Goal: Transaction & Acquisition: Purchase product/service

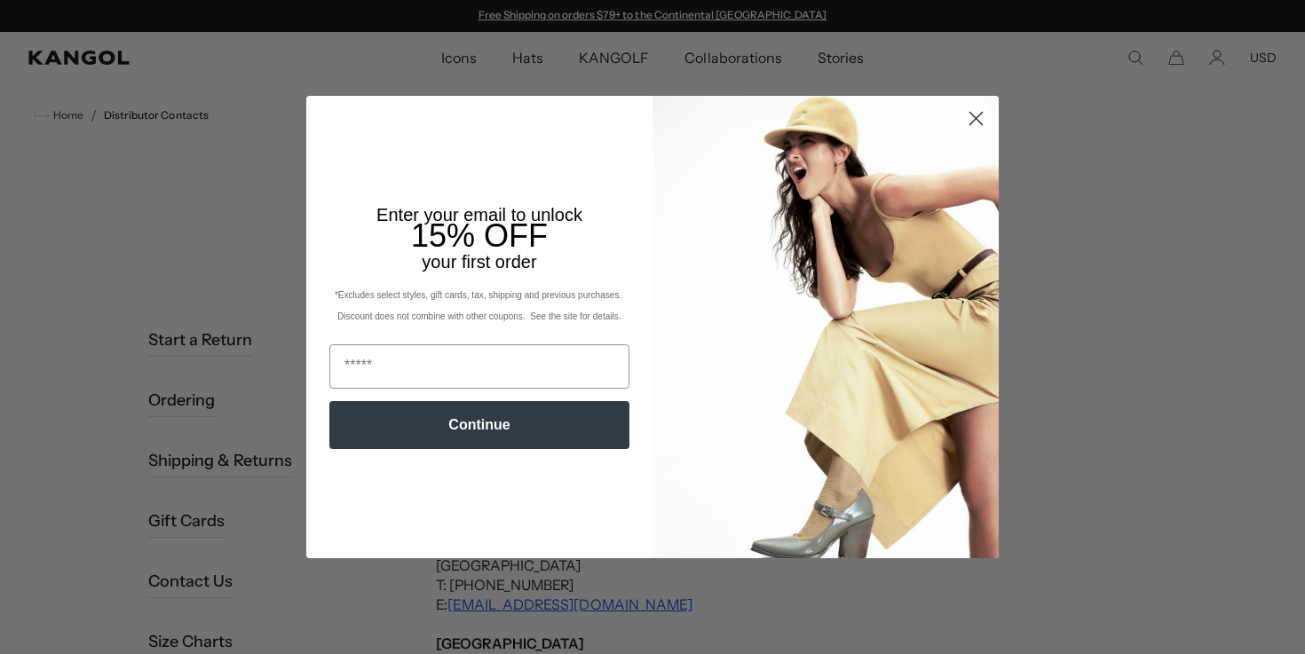
click at [971, 117] on circle "Close dialog" at bounding box center [976, 118] width 29 height 29
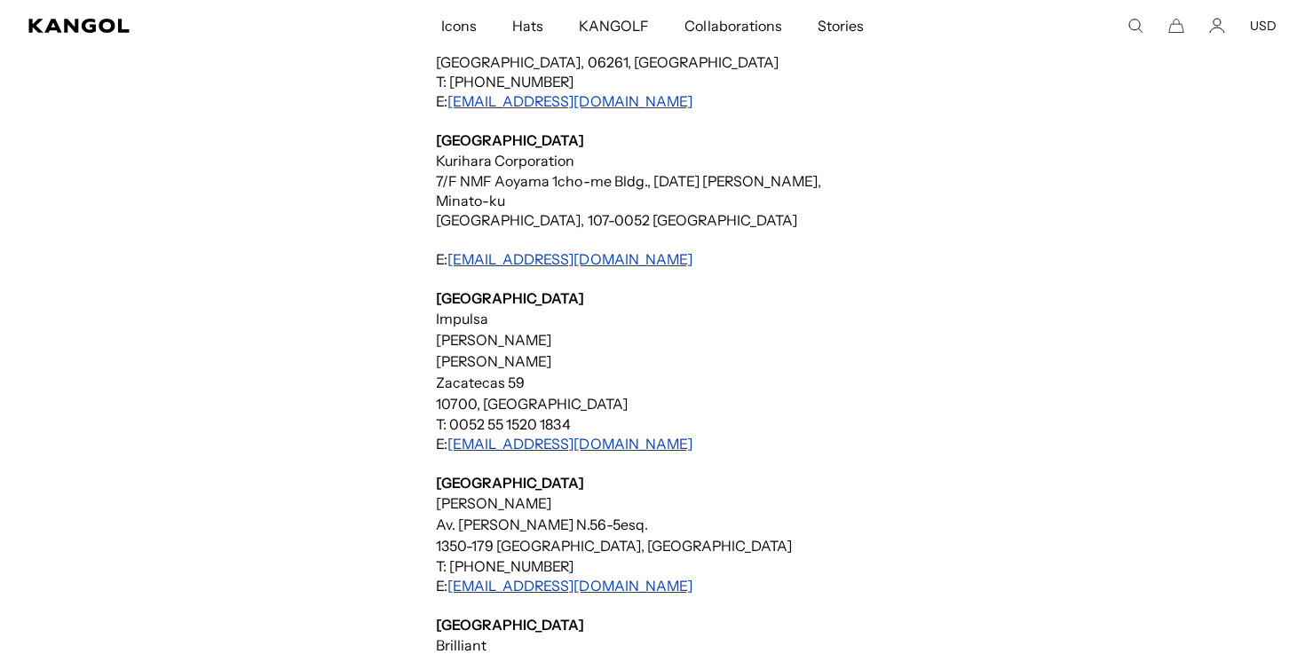
scroll to position [0, 366]
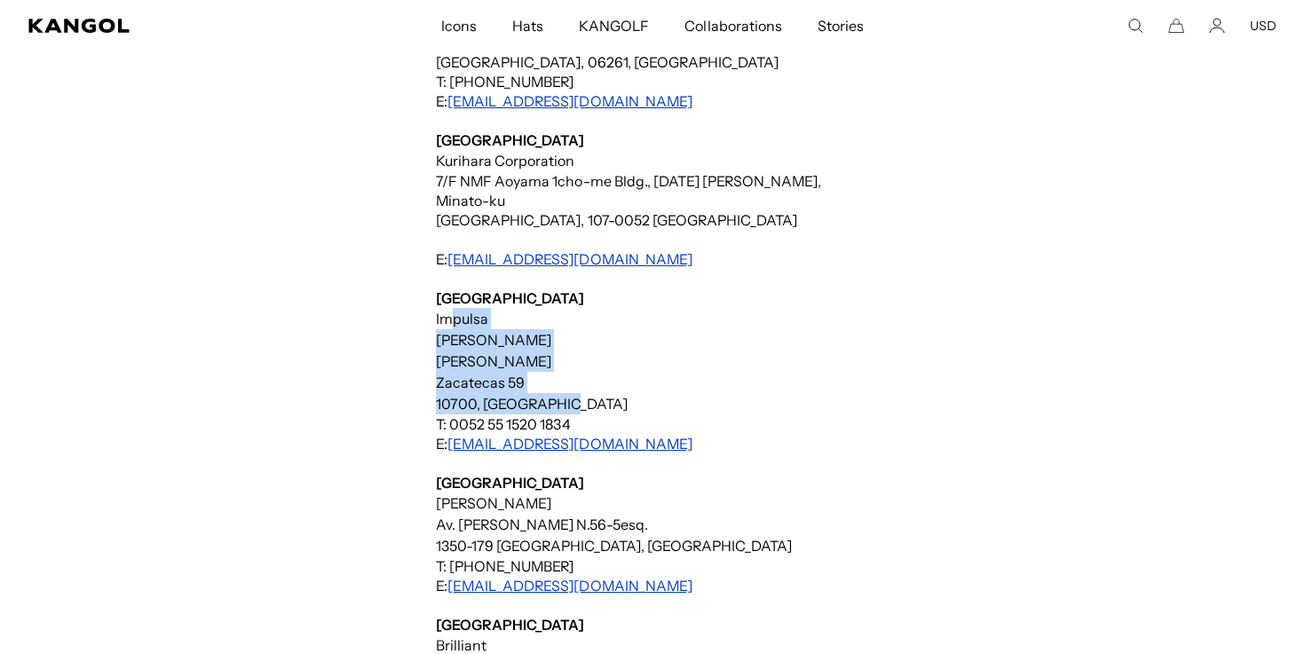
drag, startPoint x: 440, startPoint y: 316, endPoint x: 569, endPoint y: 395, distance: 151.8
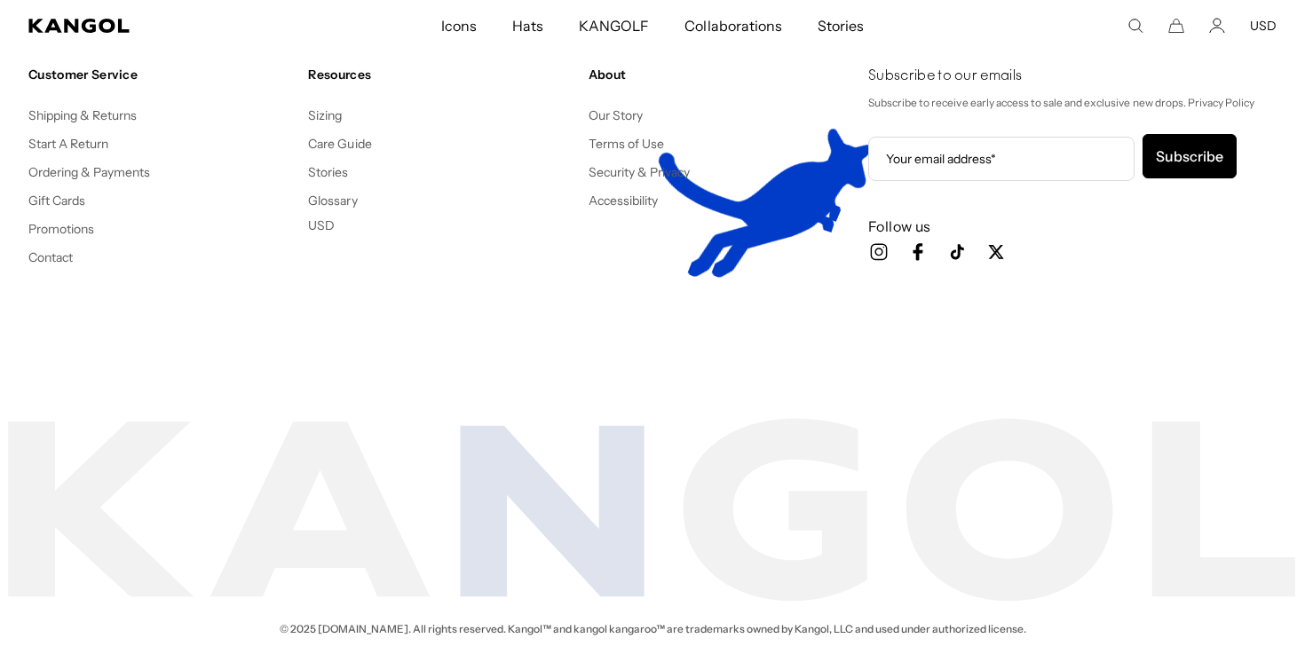
scroll to position [3715, 0]
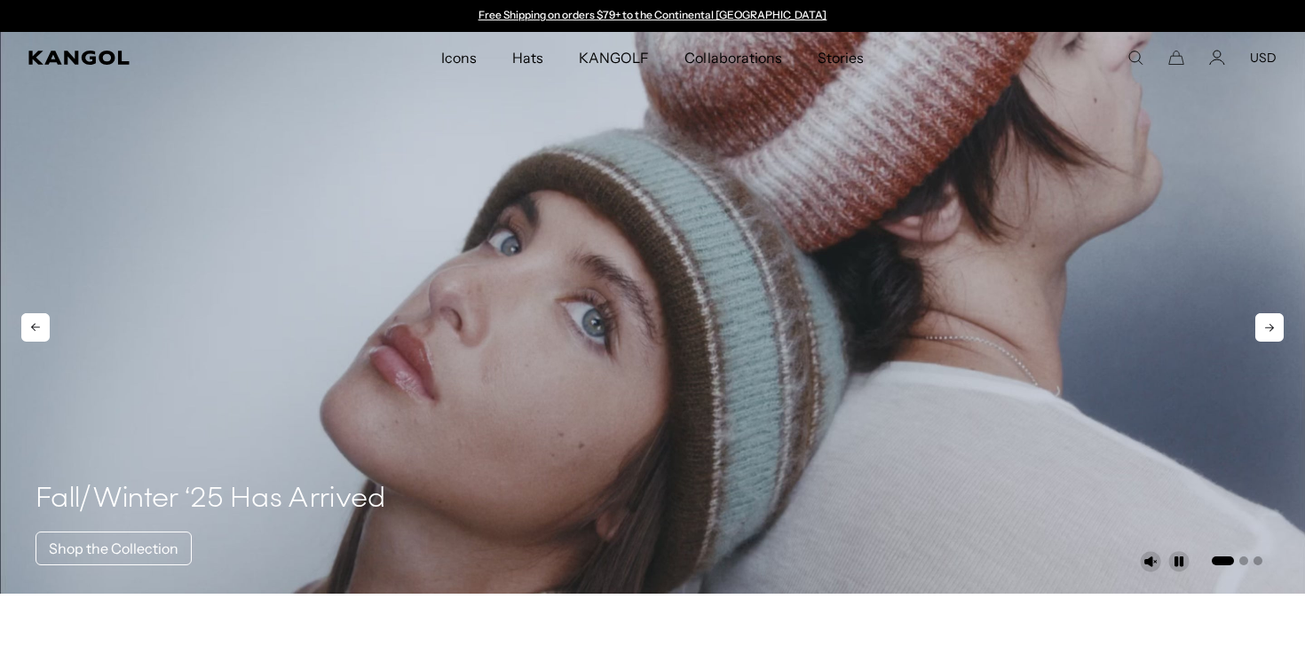
click at [524, 368] on video "1 of 3" at bounding box center [652, 313] width 1305 height 562
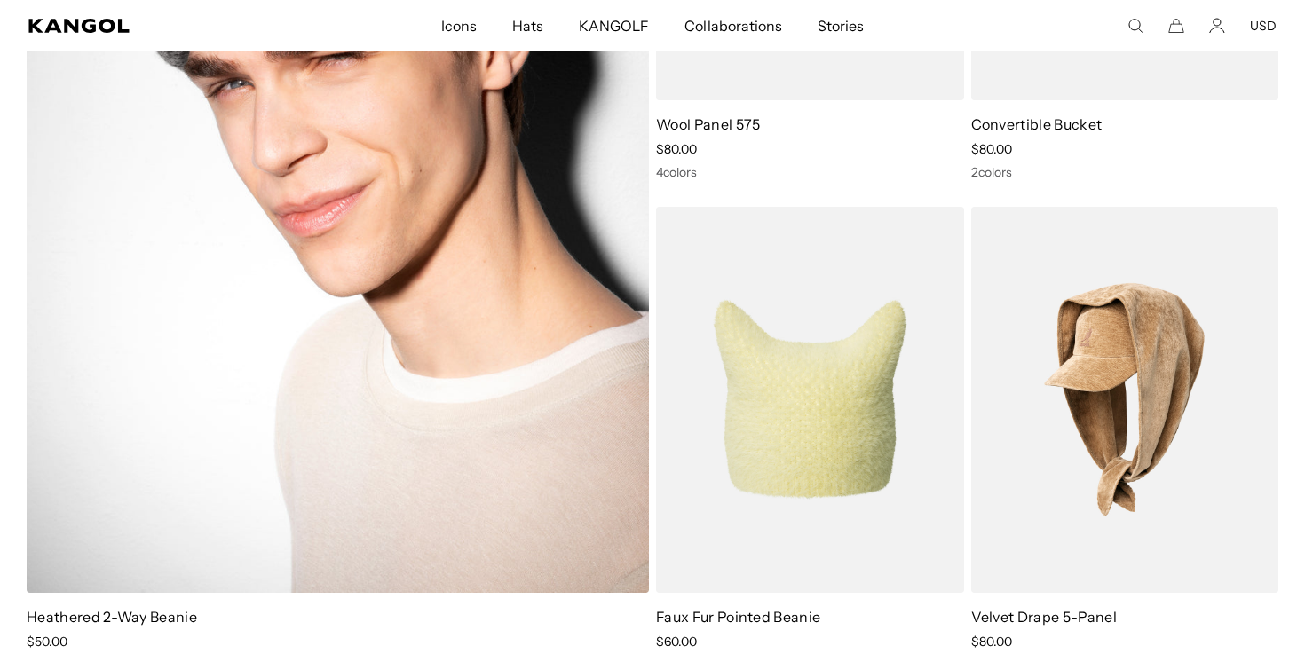
click at [432, 315] on img at bounding box center [338, 153] width 623 height 879
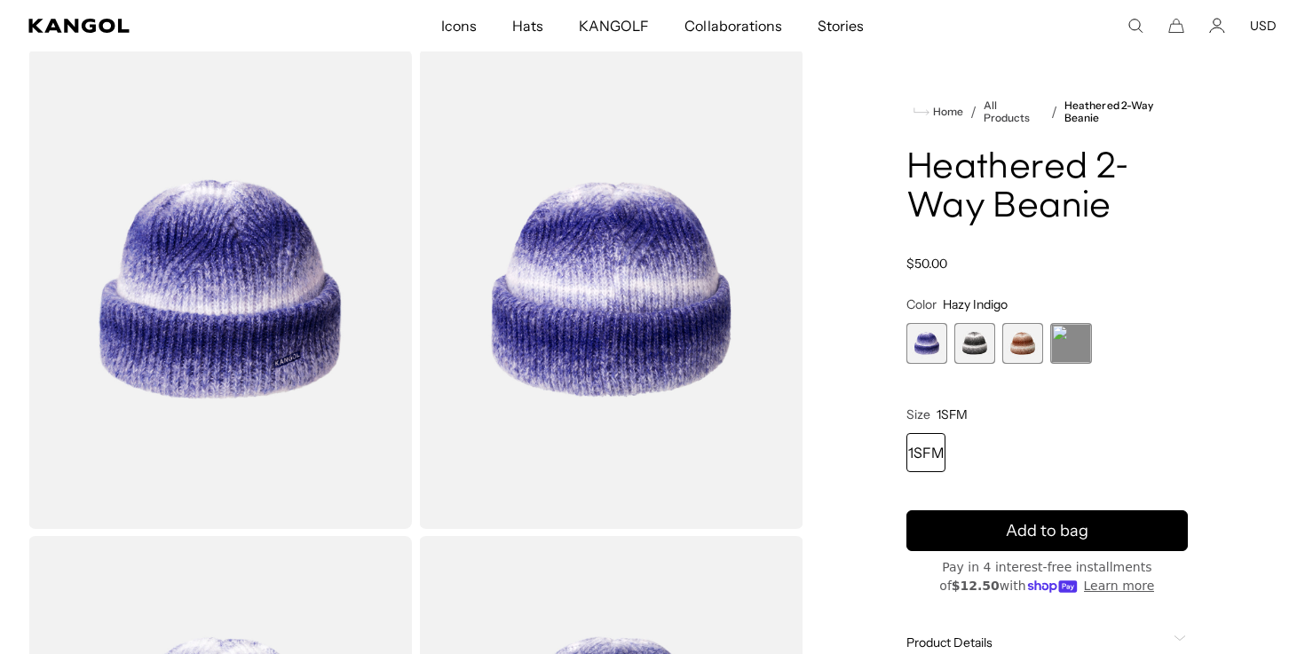
click at [1023, 339] on span "3 of 4" at bounding box center [1023, 343] width 41 height 41
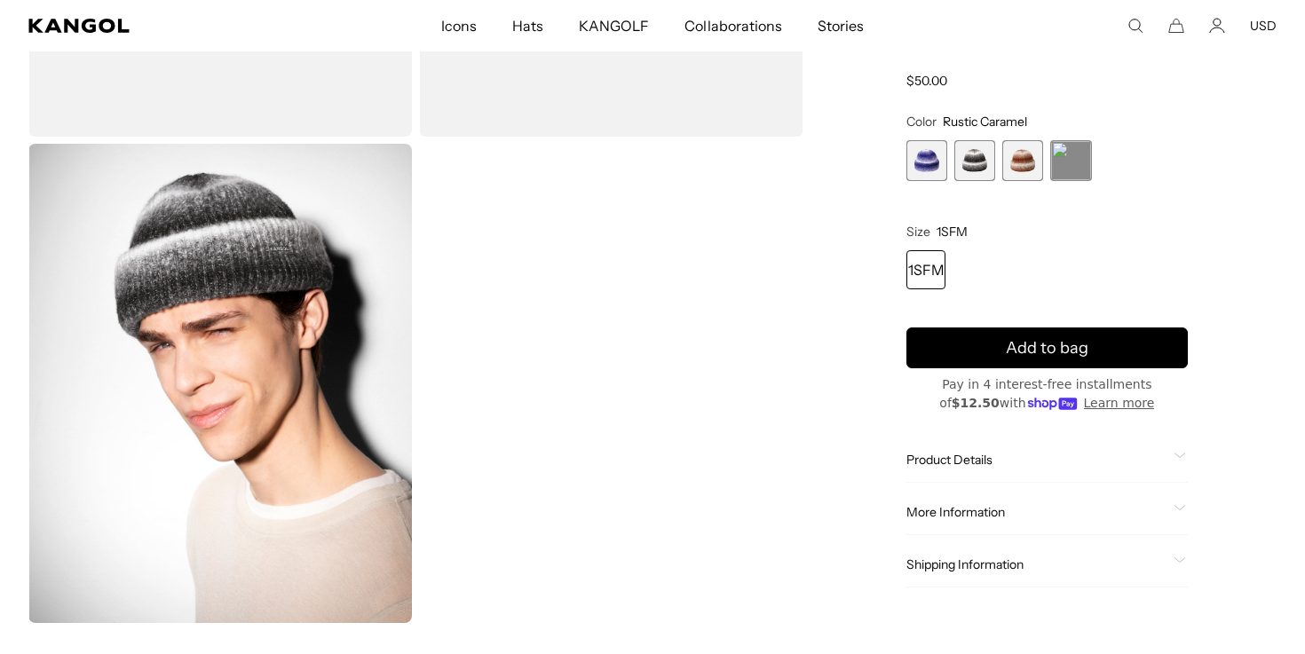
scroll to position [0, 366]
click at [924, 166] on span "1 of 4" at bounding box center [927, 160] width 41 height 41
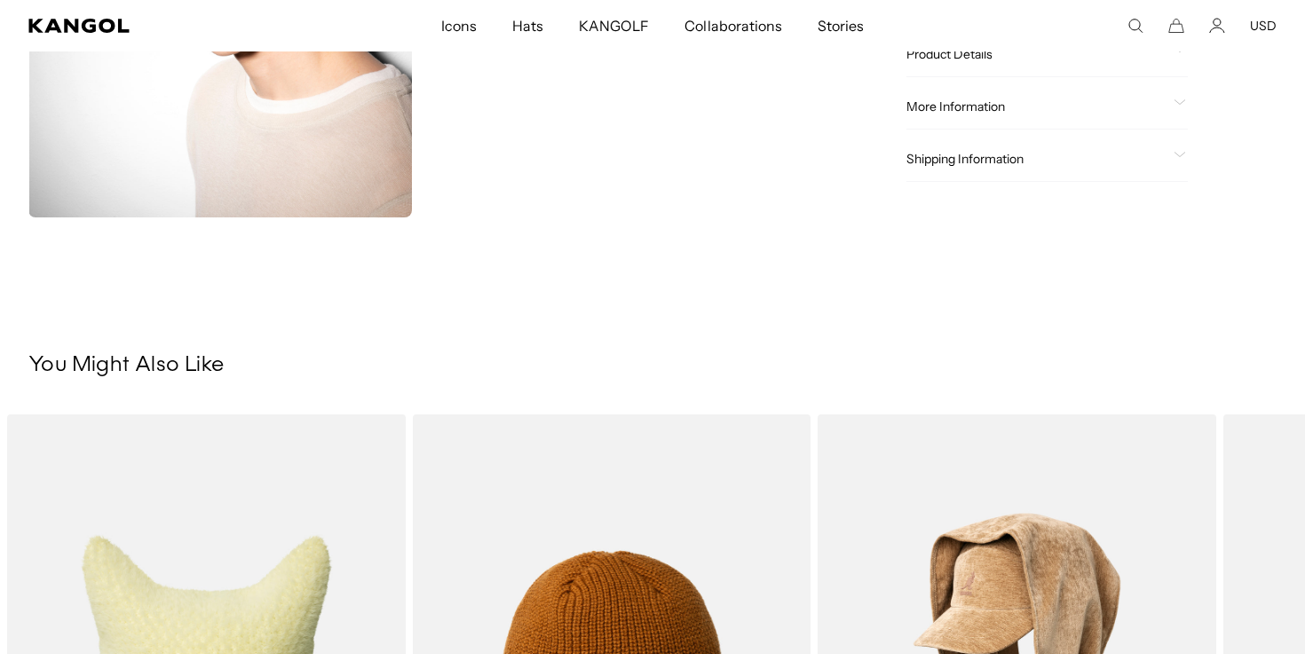
scroll to position [1372, 0]
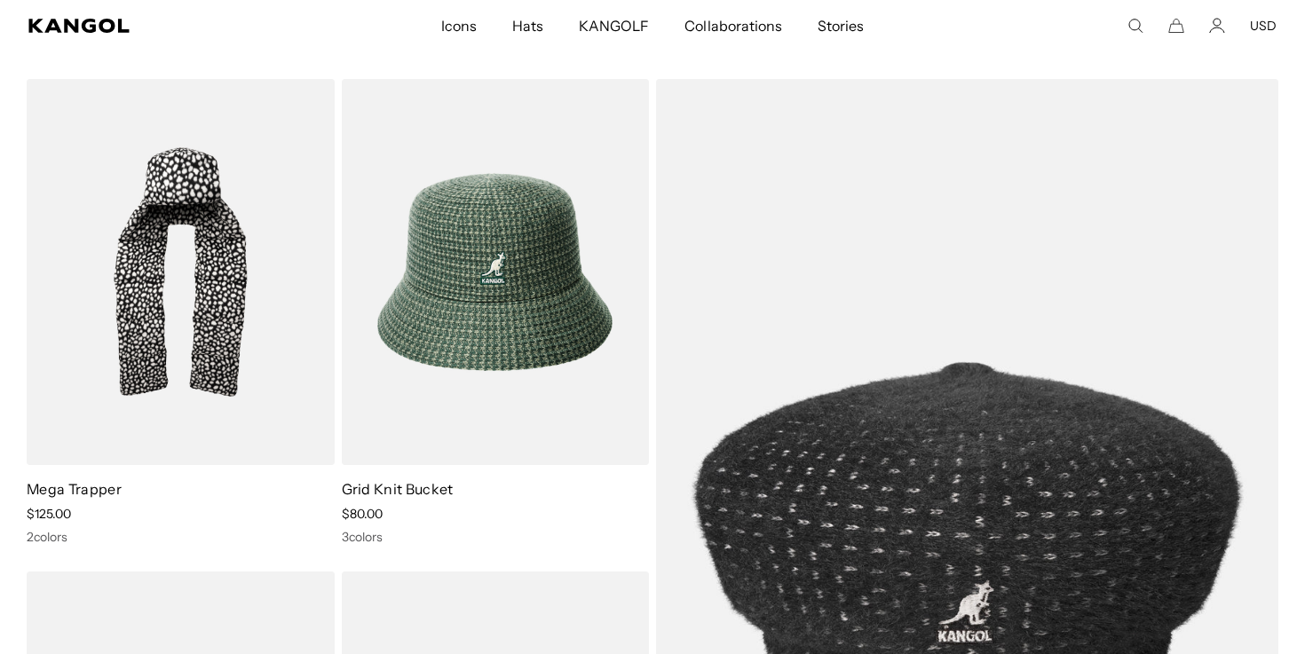
scroll to position [4136, 0]
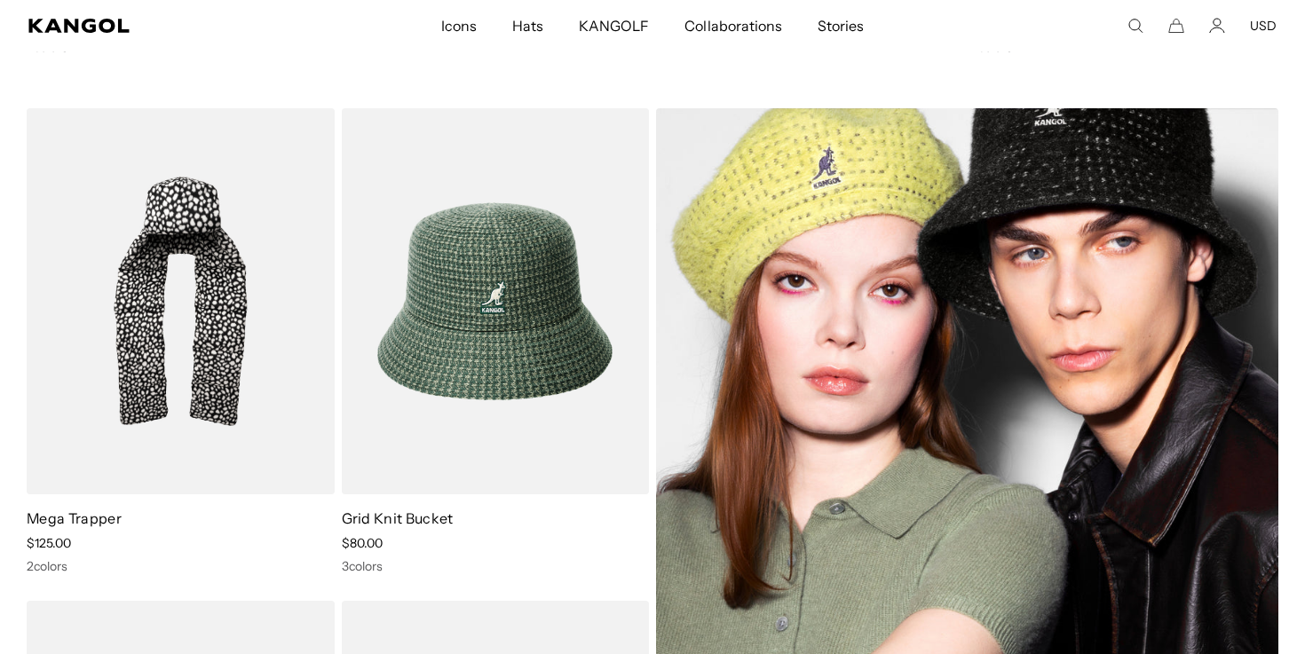
click at [830, 228] on img at bounding box center [967, 559] width 623 height 902
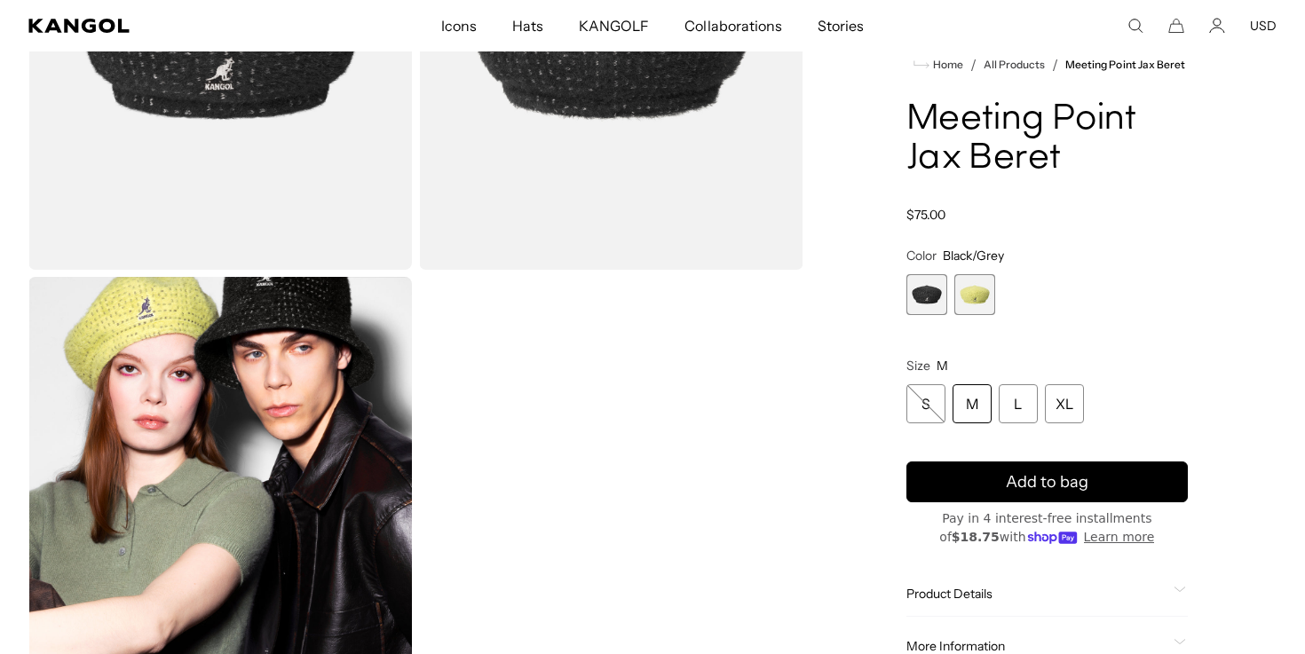
scroll to position [0, 366]
click at [985, 293] on span "2 of 2" at bounding box center [975, 294] width 41 height 41
